Goal: Find specific page/section: Find specific page/section

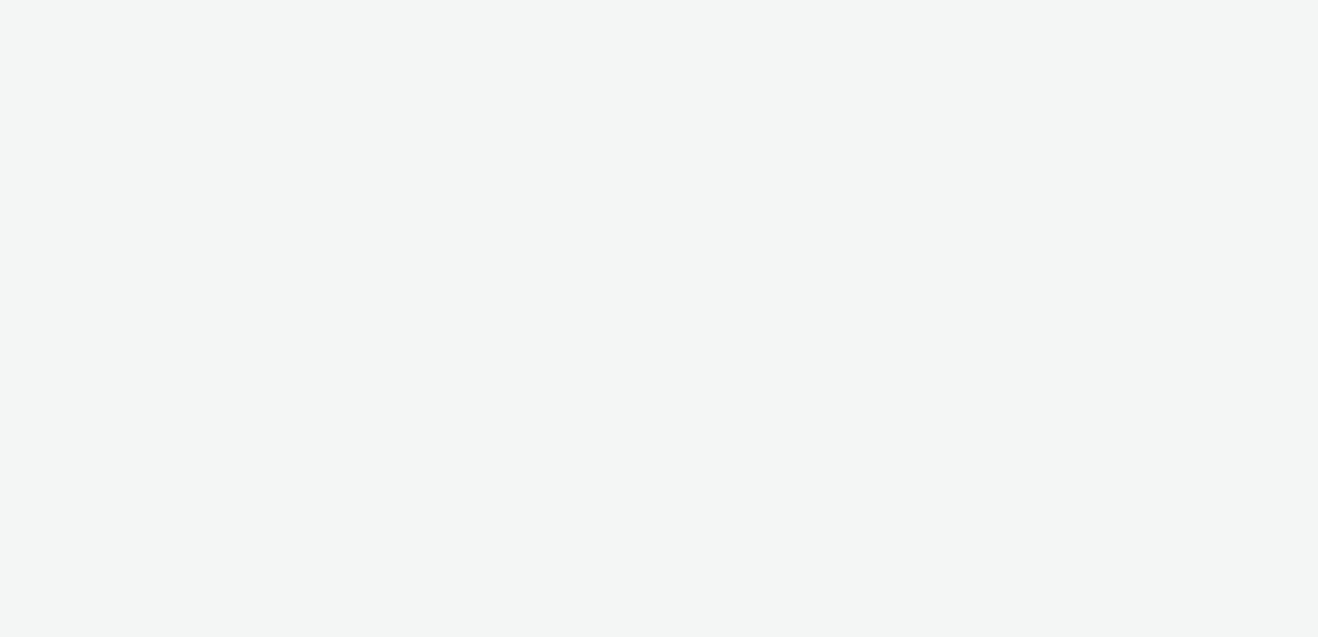
select select "840919cc-bdd5-4abe-962c-ccbb5131cb3a"
select select "56d0a833-3276-4dfd-90a4-247512fb7059"
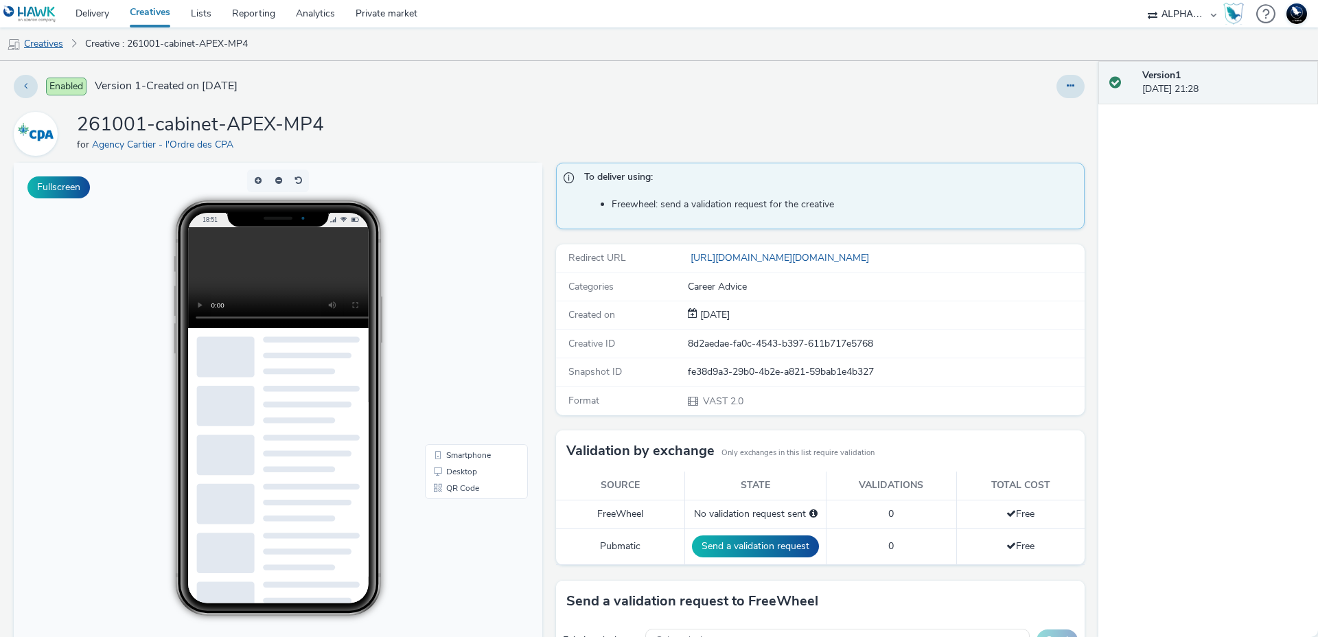
click at [43, 36] on link "Creatives" at bounding box center [35, 43] width 70 height 33
